Goal: Find specific page/section: Find specific page/section

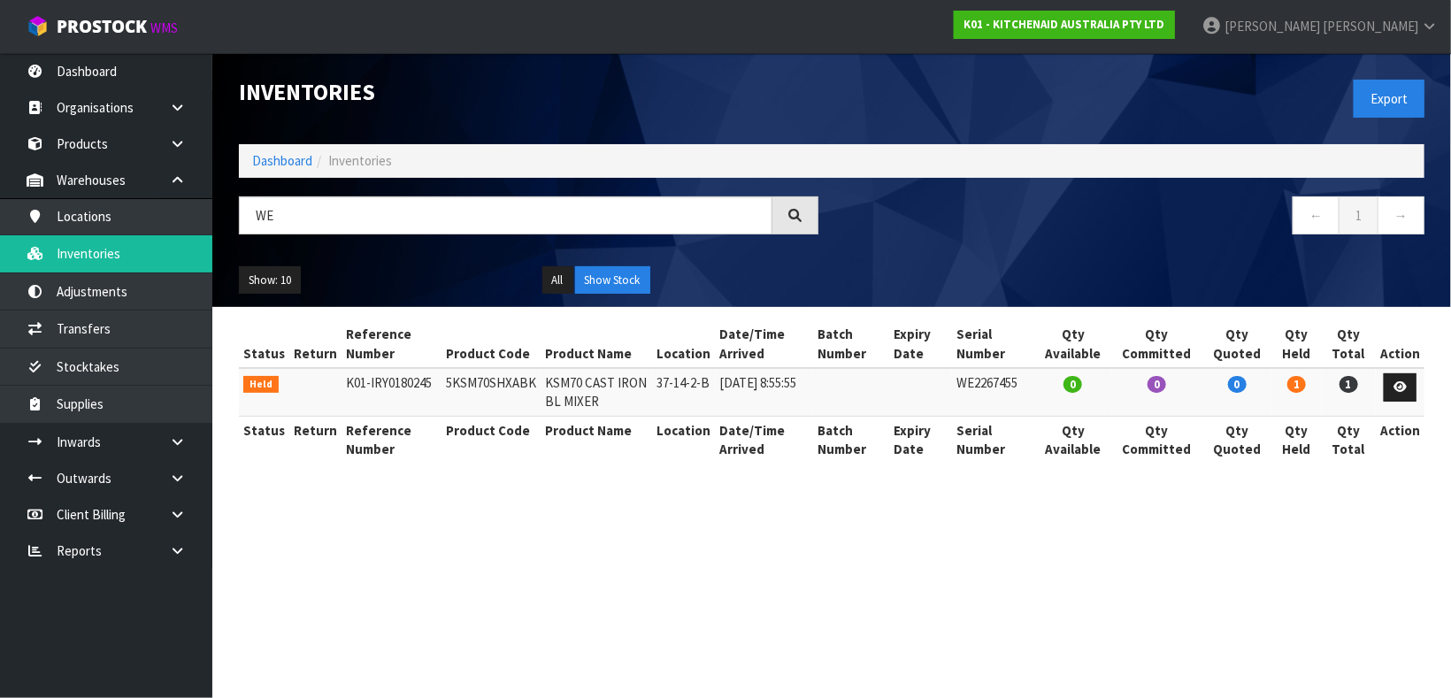
type input "W"
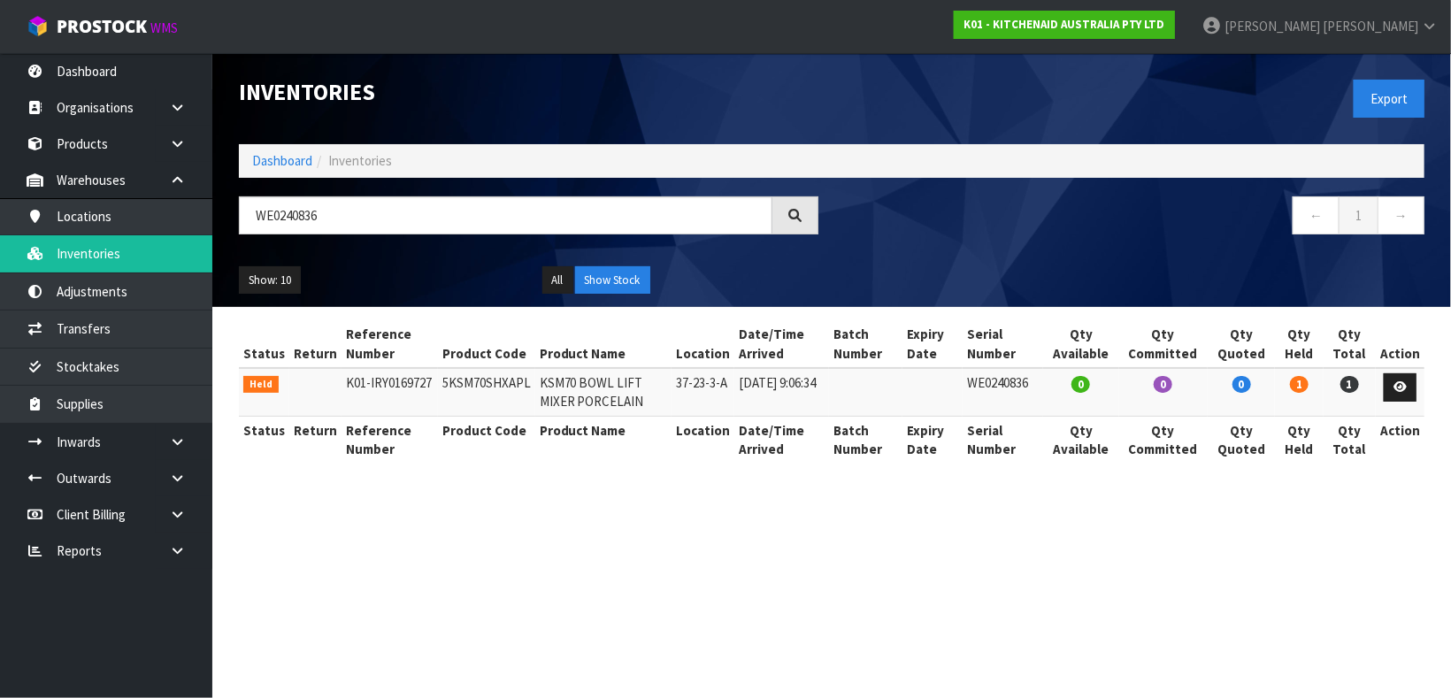
click at [688, 383] on td "37-23-3-A" at bounding box center [703, 392] width 63 height 48
copy tr "37-23-3-A"
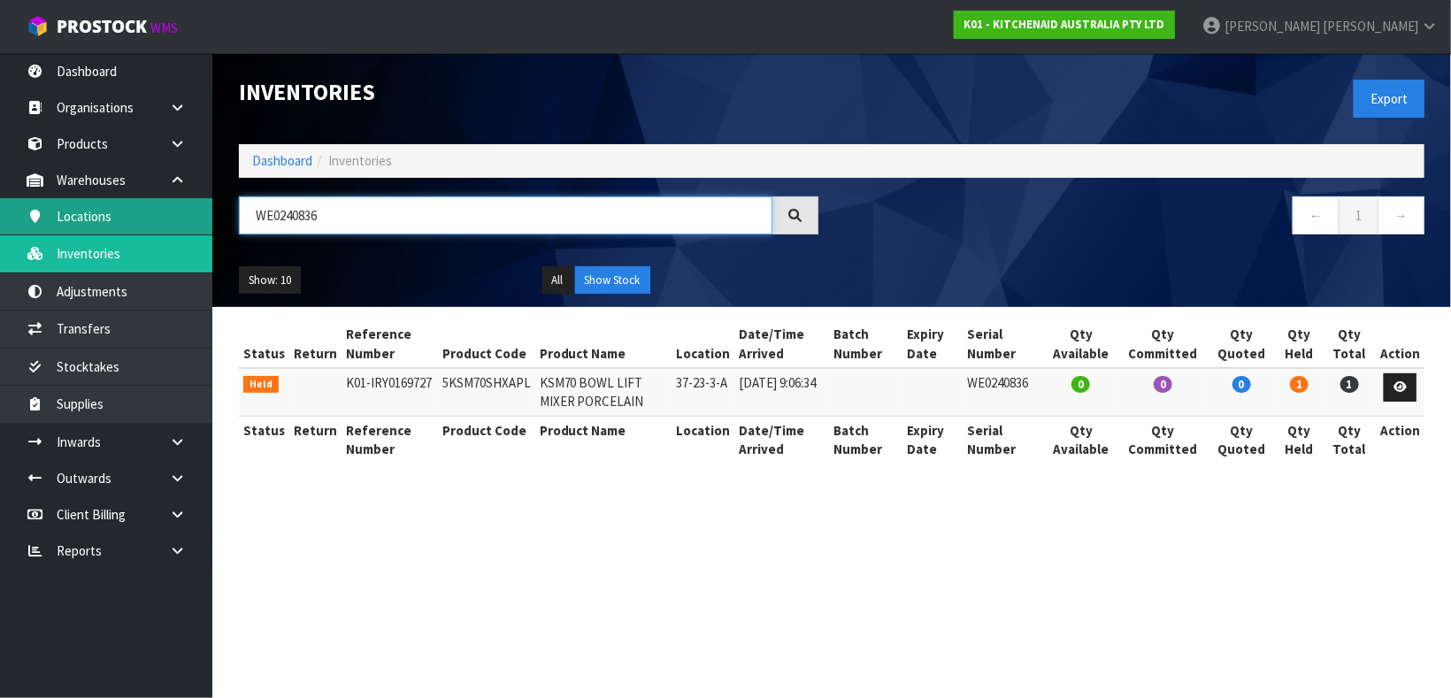
drag, startPoint x: 358, startPoint y: 219, endPoint x: 183, endPoint y: 210, distance: 175.5
click at [183, 210] on body "Toggle navigation ProStock WMS K01 - KITCHENAID AUSTRALIA PTY LTD [PERSON_NAME]…" at bounding box center [725, 349] width 1451 height 698
paste input "37-23-3-A"
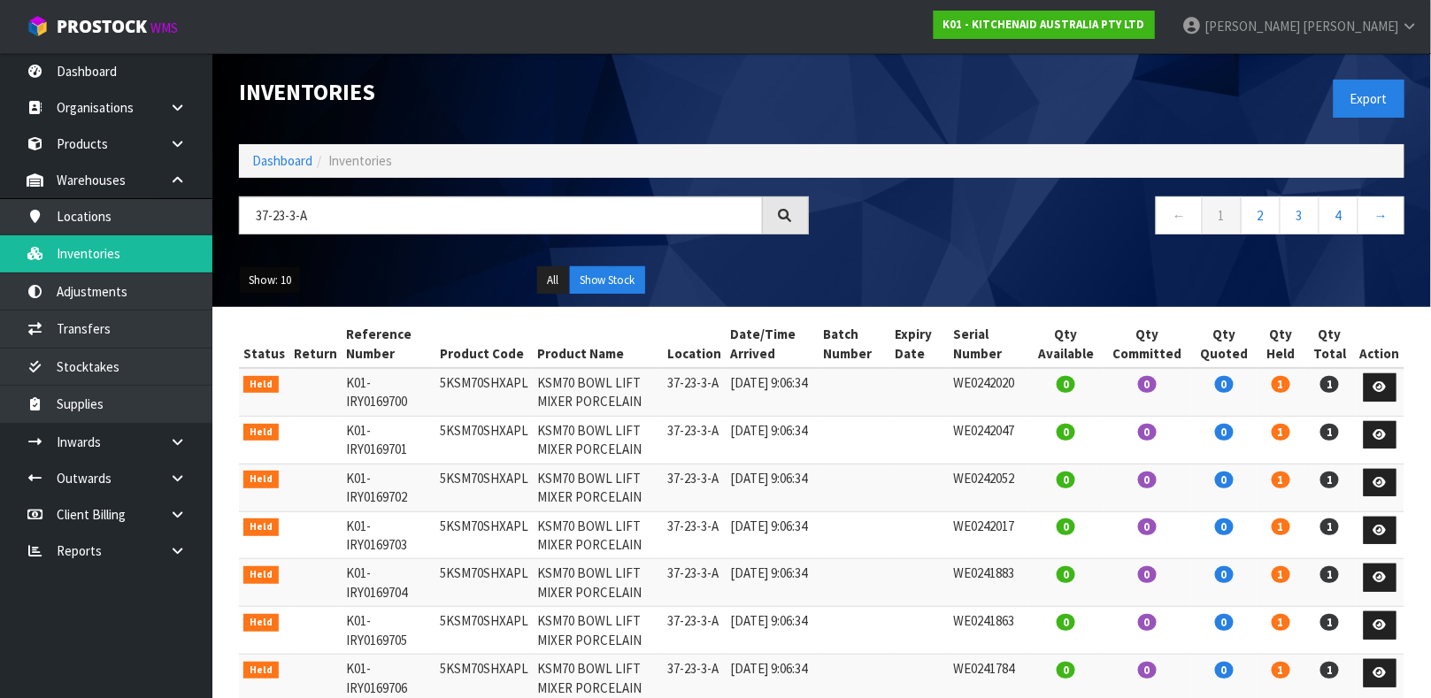
click at [258, 286] on button "Show: 10" at bounding box center [270, 280] width 62 height 28
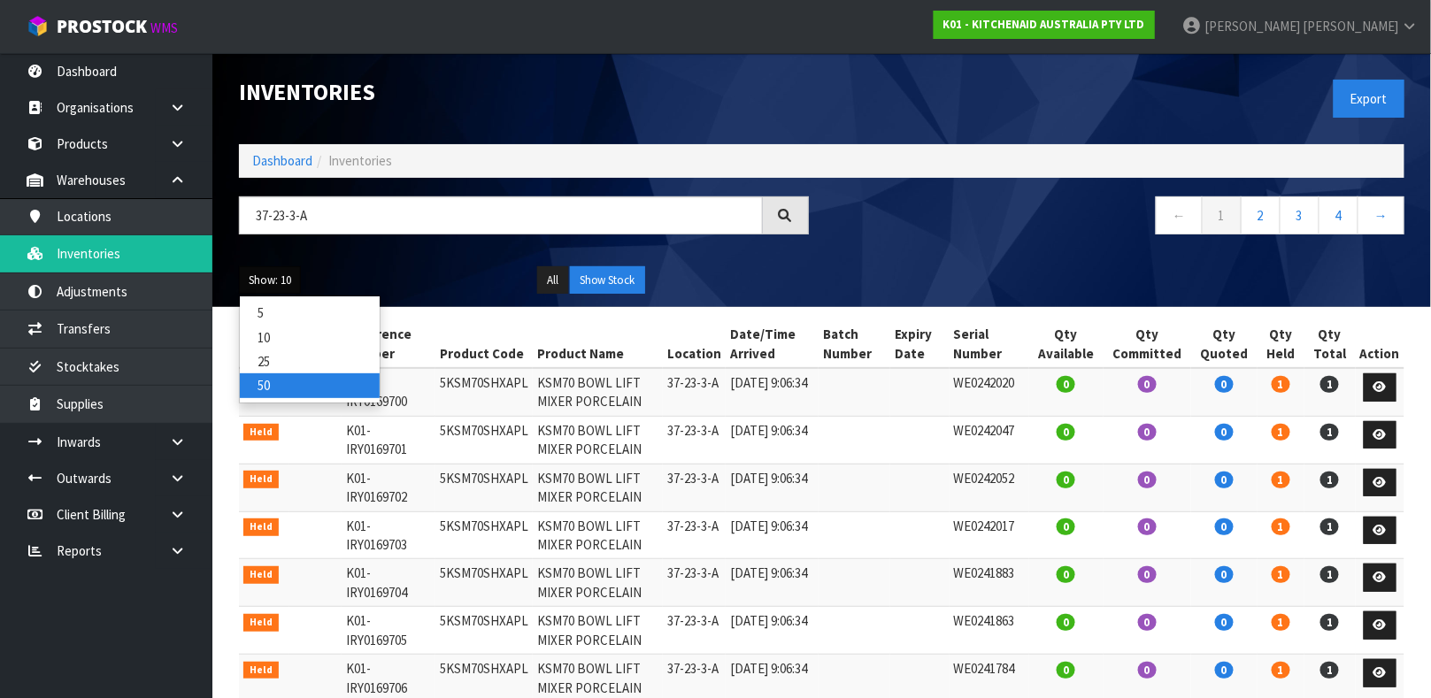
click at [278, 377] on link "50" at bounding box center [310, 385] width 140 height 24
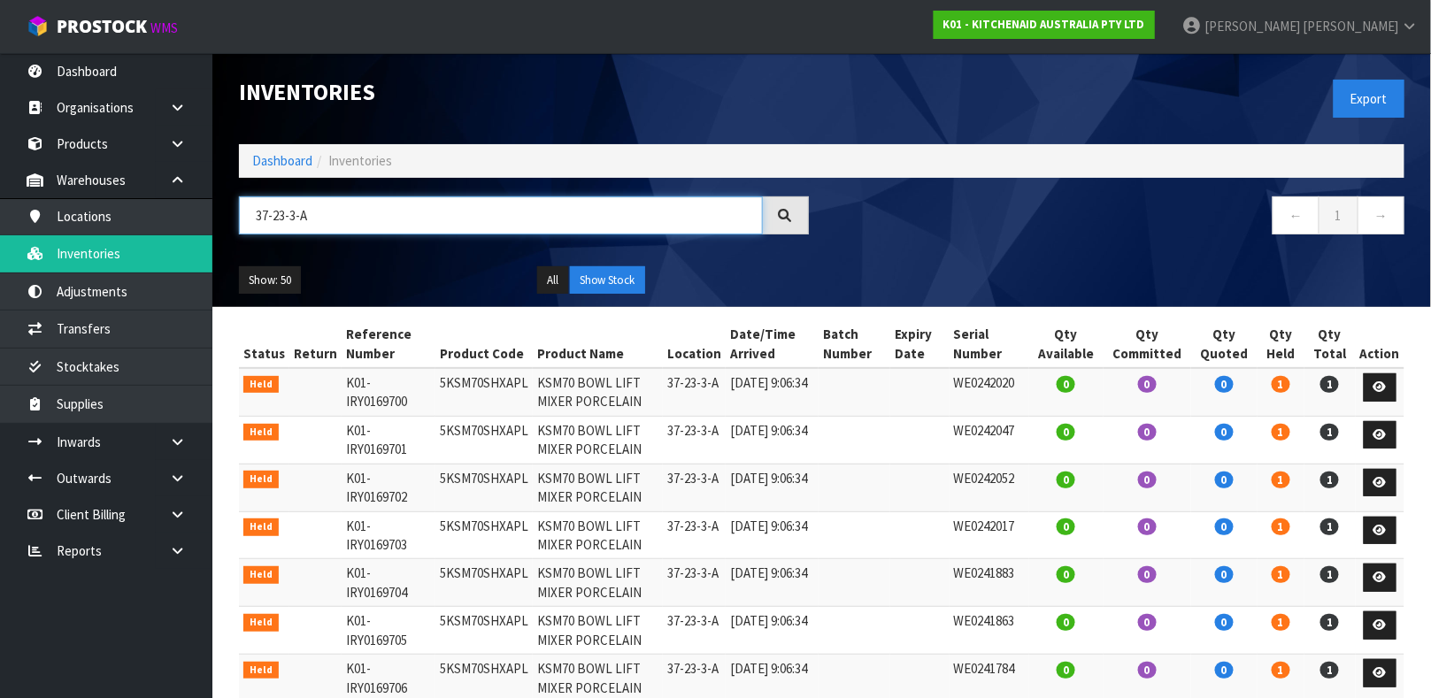
click at [644, 214] on input "37-23-3-A" at bounding box center [501, 215] width 524 height 38
type input "3"
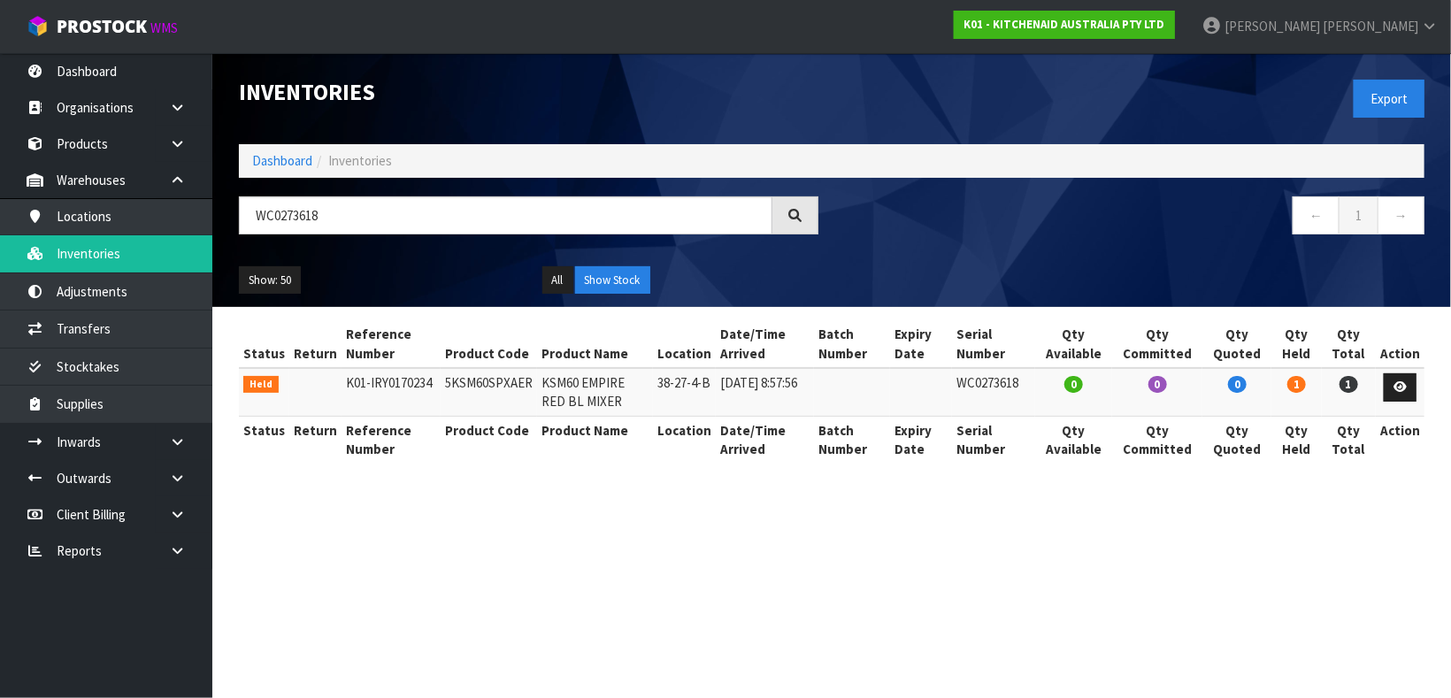
click at [663, 382] on td "38-27-4-B" at bounding box center [684, 392] width 63 height 48
copy tr "38-27-4-B"
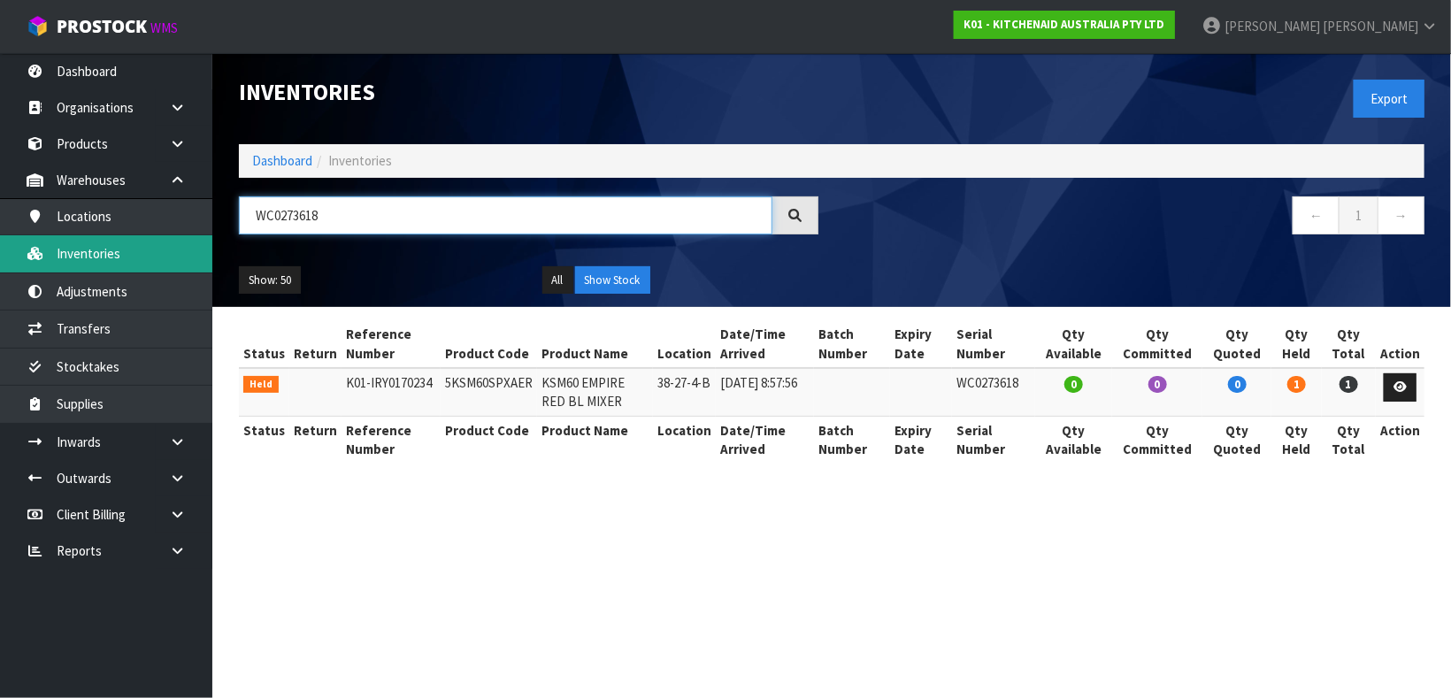
drag, startPoint x: 337, startPoint y: 213, endPoint x: 121, endPoint y: 256, distance: 220.1
click at [121, 256] on body "Toggle navigation ProStock WMS K01 - KITCHENAID AUSTRALIA PTY LTD [PERSON_NAME]…" at bounding box center [725, 349] width 1451 height 698
paste input "38-27-4-B"
type input "38-27-4-B"
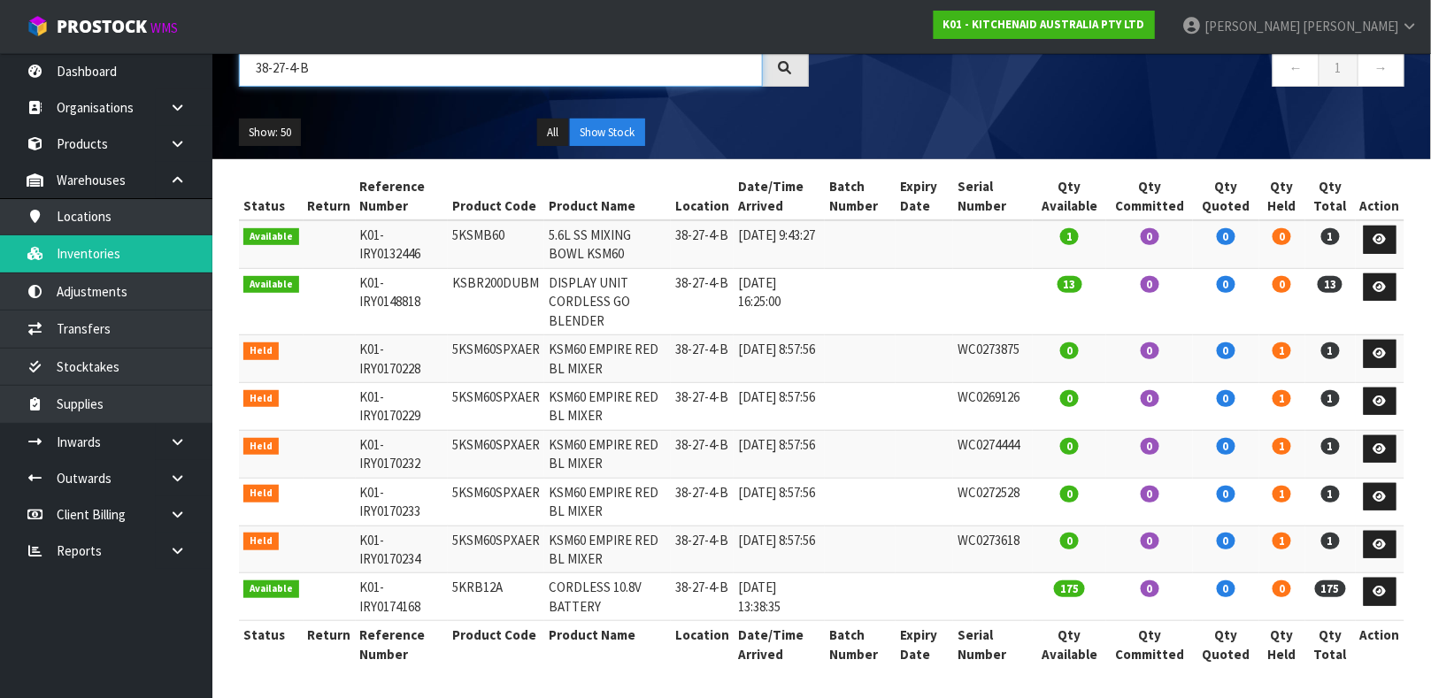
scroll to position [150, 0]
